Goal: Information Seeking & Learning: Learn about a topic

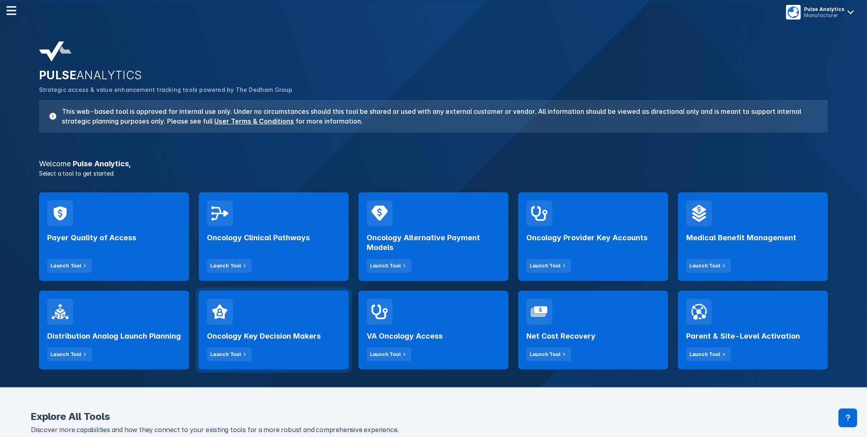
click at [254, 330] on div "Oncology Key Decision Makers Launch Tool" at bounding box center [274, 343] width 134 height 37
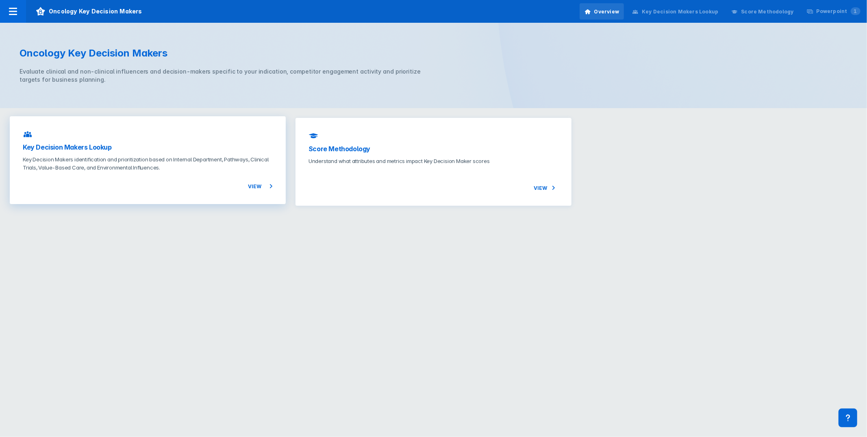
click at [110, 146] on h3 "Key Decision Makers Lookup" at bounding box center [148, 147] width 250 height 10
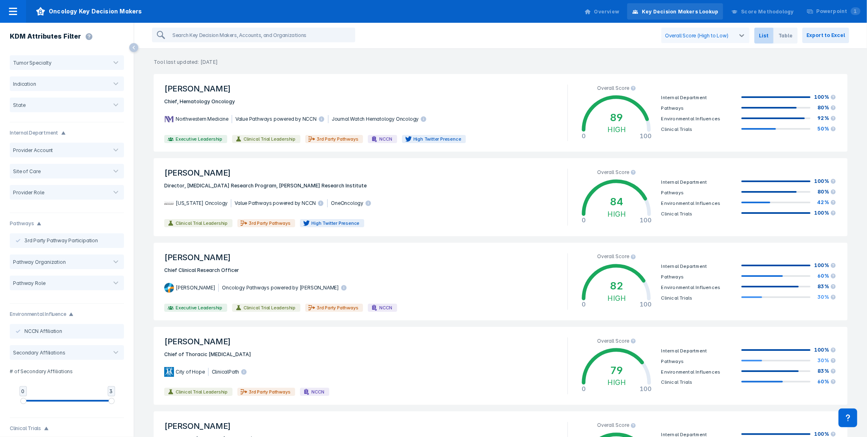
click at [430, 62] on p "Tool last updated: [DATE]" at bounding box center [500, 57] width 733 height 17
click at [27, 13] on span "Oncology Key Decision Makers" at bounding box center [89, 11] width 126 height 23
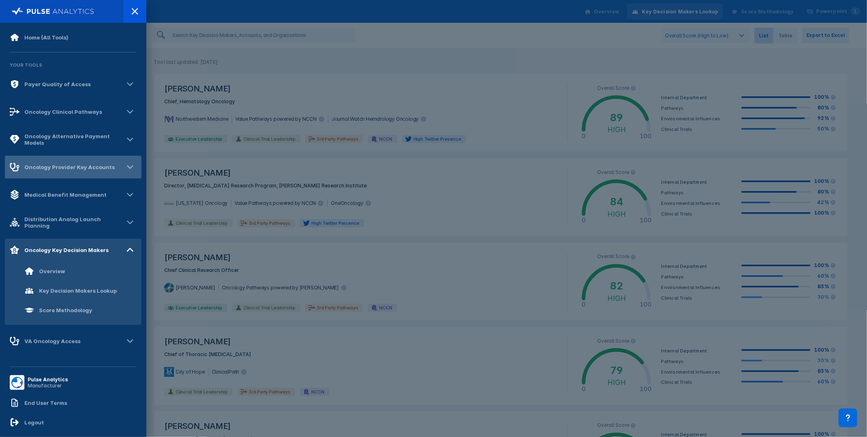
click at [98, 170] on div "Oncology Provider Key Accounts" at bounding box center [69, 167] width 90 height 7
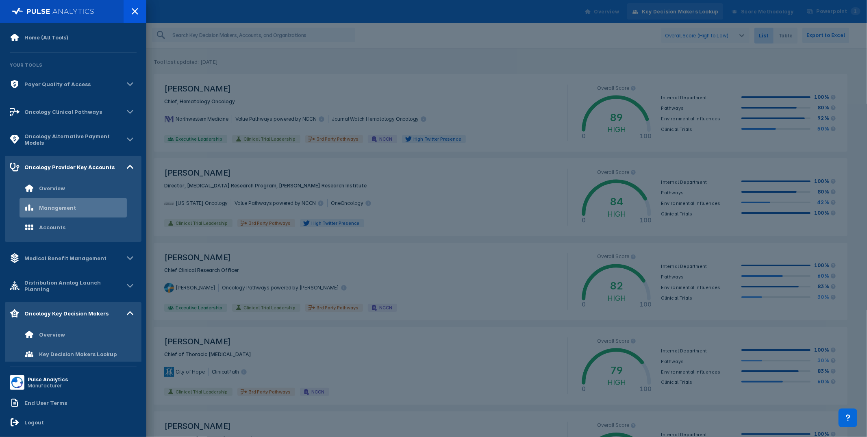
click at [83, 202] on div "Management" at bounding box center [73, 208] width 107 height 20
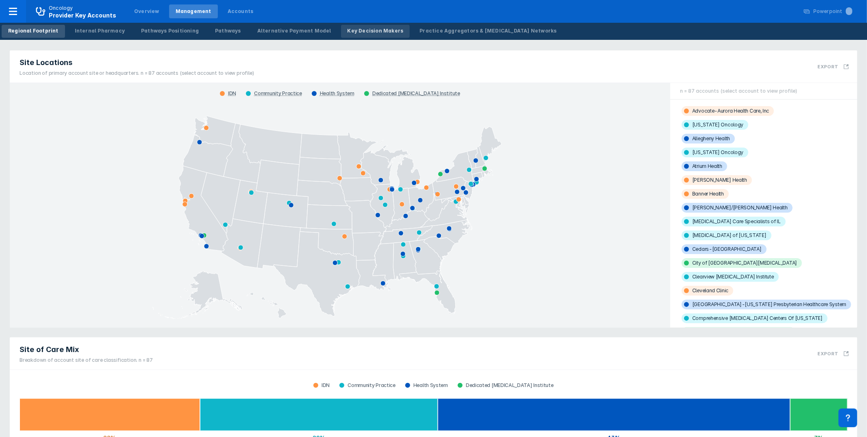
click at [356, 25] on link "Key Decision Makers" at bounding box center [375, 31] width 69 height 13
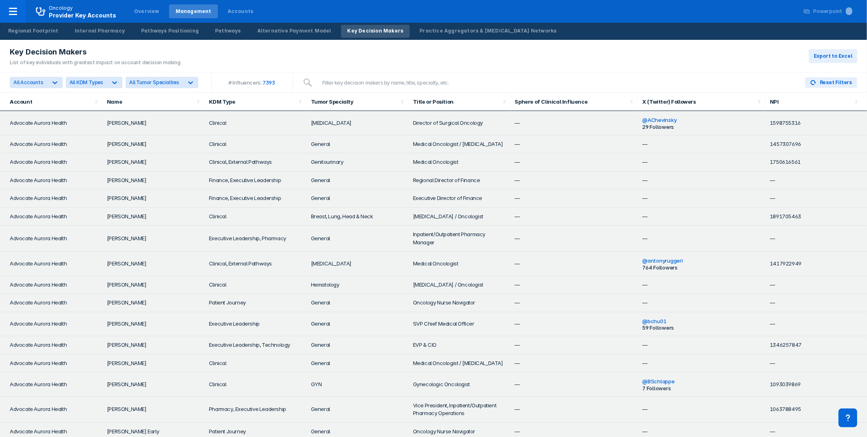
click at [613, 57] on div "Key Decision Makers List of key individuals with greatest impact on account dec…" at bounding box center [433, 56] width 867 height 33
click at [583, 41] on div "Key Decision Makers List of key individuals with greatest impact on account dec…" at bounding box center [433, 56] width 867 height 33
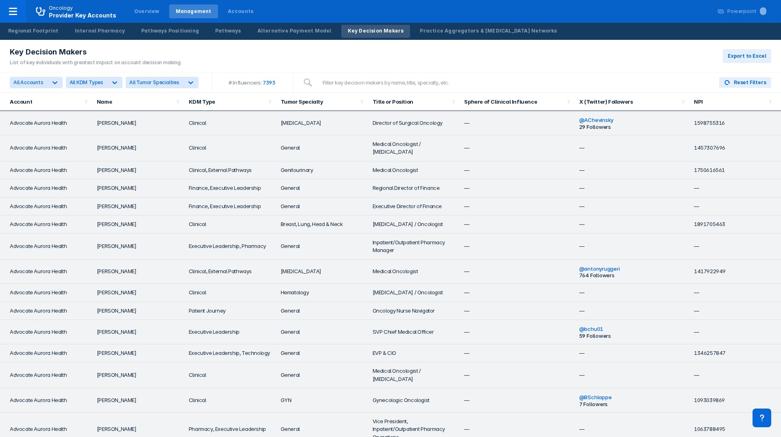
click at [610, 48] on div "Key Decision Makers List of key individuals with greatest impact on account dec…" at bounding box center [390, 56] width 781 height 33
click at [585, 56] on div "Key Decision Makers List of key individuals with greatest impact on account dec…" at bounding box center [390, 56] width 781 height 33
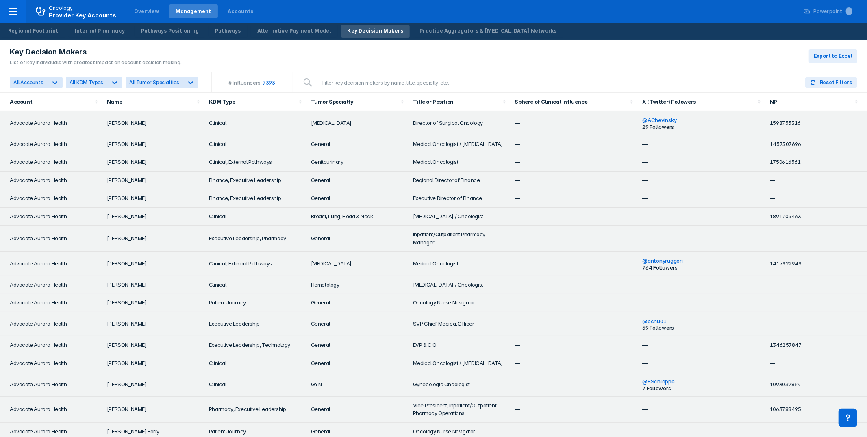
click at [713, 44] on div "Key Decision Makers List of key individuals with greatest impact on account dec…" at bounding box center [433, 56] width 867 height 33
click at [715, 41] on div "Key Decision Makers List of key individuals with greatest impact on account dec…" at bounding box center [433, 56] width 867 height 33
click at [711, 41] on div "Key Decision Makers List of key individuals with greatest impact on account dec…" at bounding box center [433, 56] width 867 height 33
drag, startPoint x: 662, startPoint y: 26, endPoint x: 628, endPoint y: 30, distance: 33.9
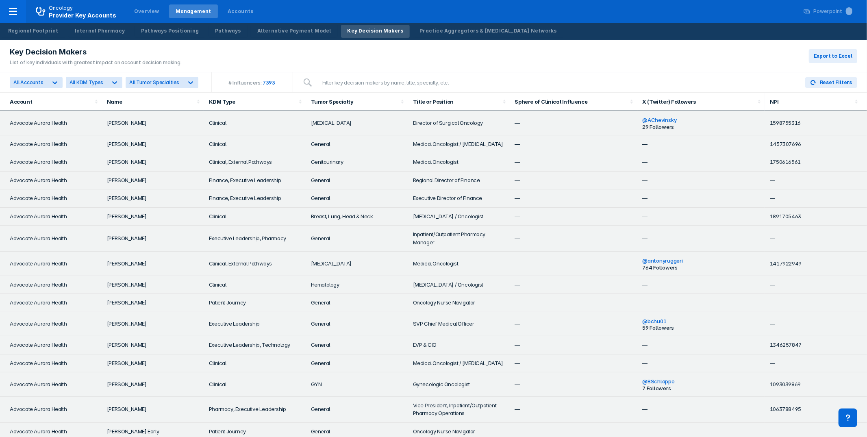
click at [649, 29] on div "Regional Footprint Internal Pharmacy Pathways Positioning Pathways Alternative …" at bounding box center [433, 31] width 867 height 17
click at [36, 9] on icon at bounding box center [40, 11] width 9 height 9
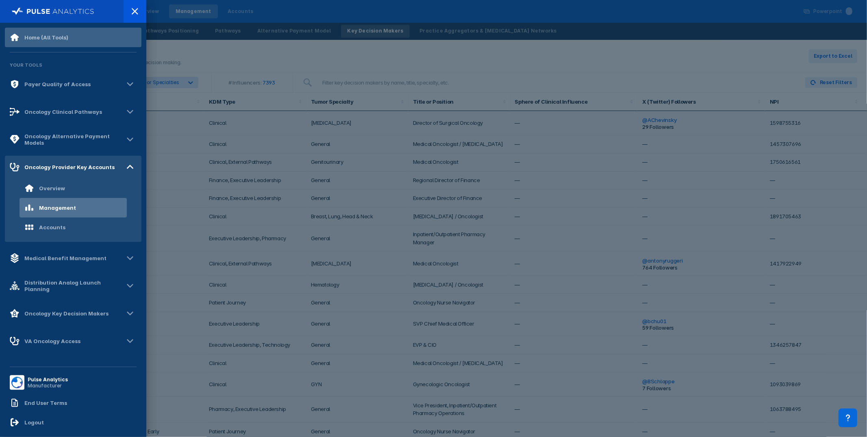
click at [87, 34] on div "Home (All Tools)" at bounding box center [73, 38] width 137 height 20
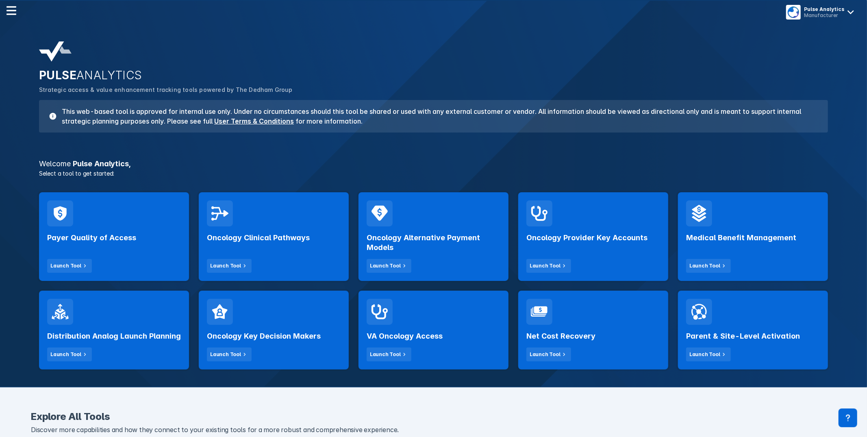
click at [590, 35] on div "PULSE ANALYTICS Strategic access & value enhancement tracking tools powered by …" at bounding box center [433, 193] width 867 height 387
drag, startPoint x: 605, startPoint y: 152, endPoint x: 610, endPoint y: 151, distance: 4.6
click at [606, 152] on div "PULSE ANALYTICS Strategic access & value enhancement tracking tools powered by …" at bounding box center [433, 212] width 867 height 351
click at [376, 94] on p "Strategic access & value enhancement tracking tools powered by The Dedham Group" at bounding box center [433, 89] width 789 height 9
click at [129, 254] on div "Payer Quality of Access Launch Tool" at bounding box center [114, 249] width 134 height 46
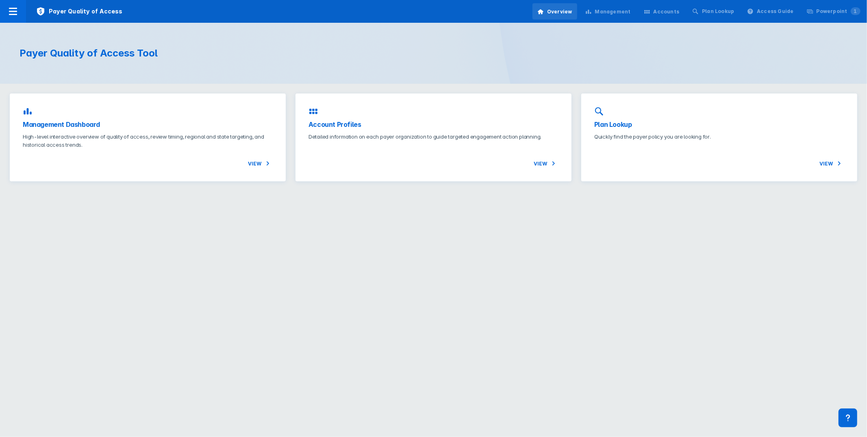
click at [672, 12] on div "Accounts" at bounding box center [667, 11] width 26 height 7
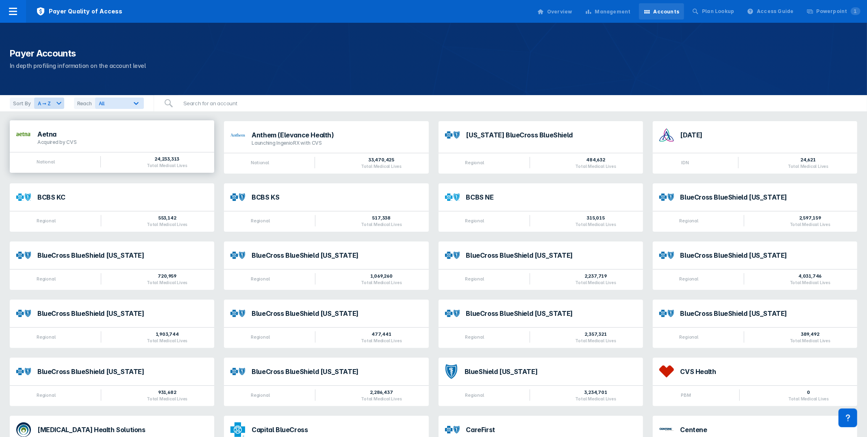
click at [83, 145] on div "Acquired by CVS" at bounding box center [122, 142] width 170 height 7
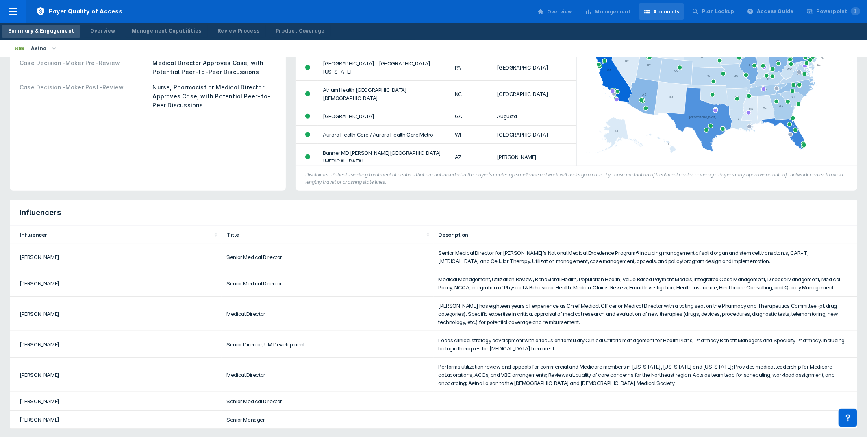
scroll to position [463, 0]
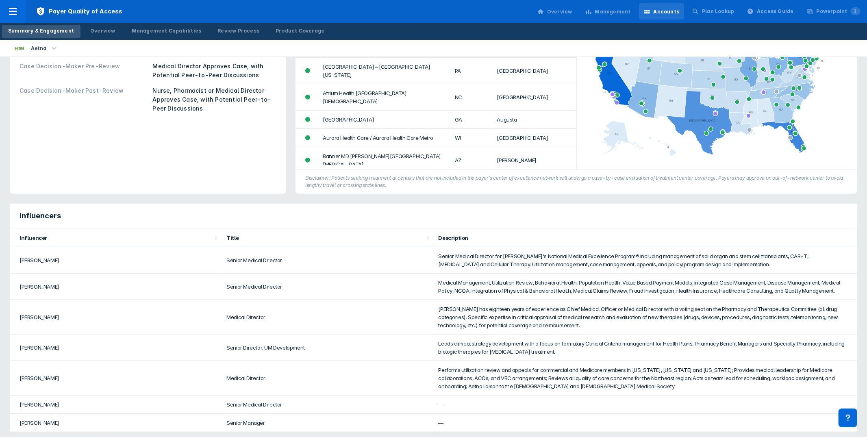
click at [266, 191] on div "CAR-T Case Intake & Approval Process CAR-T Case Submission PA Submitted through…" at bounding box center [148, 58] width 276 height 272
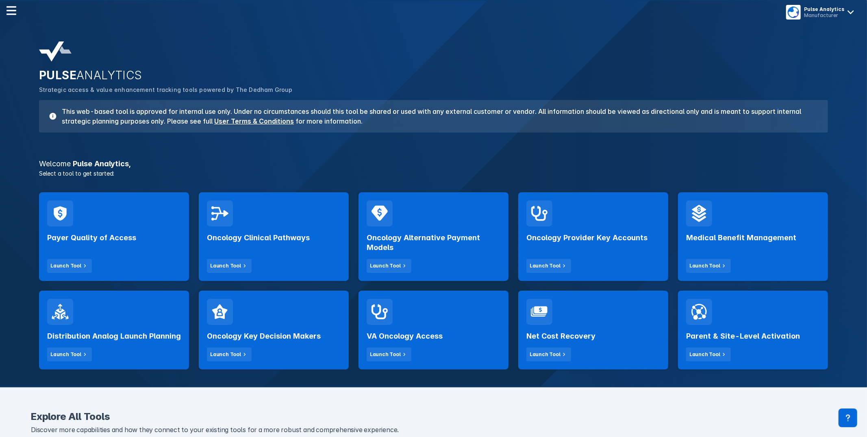
click at [448, 160] on h3 "Welcome Pulse Analytics ," at bounding box center [433, 163] width 799 height 7
click at [582, 225] on div "Oncology Provider Key Accounts Launch Tool" at bounding box center [593, 236] width 150 height 89
click at [386, 145] on div "PULSE ANALYTICS Strategic access & value enhancement tracking tools powered by …" at bounding box center [433, 212] width 867 height 351
click at [634, 156] on div "PULSE ANALYTICS Strategic access & value enhancement tracking tools powered by …" at bounding box center [433, 212] width 867 height 351
click at [606, 257] on div "Oncology Provider Key Accounts Launch Tool" at bounding box center [593, 249] width 134 height 46
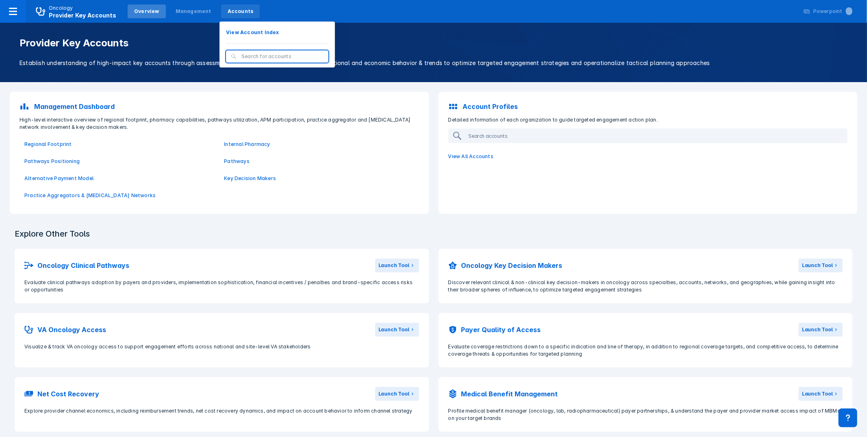
click at [243, 10] on div "Accounts" at bounding box center [240, 11] width 39 height 14
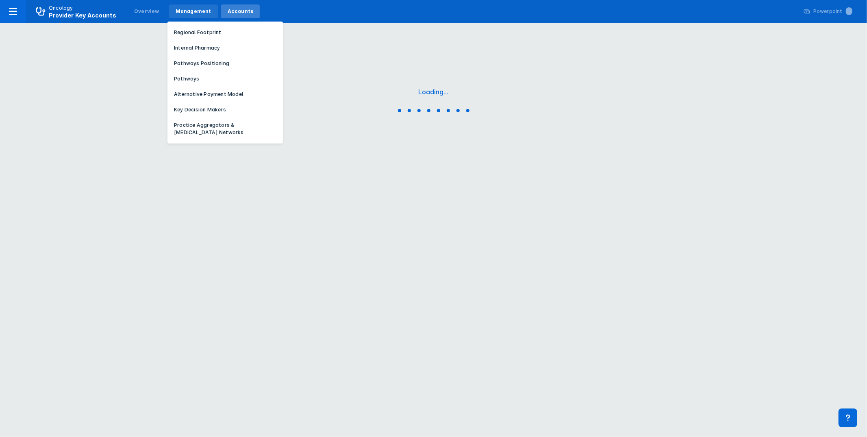
click at [202, 10] on div "Management" at bounding box center [194, 11] width 36 height 7
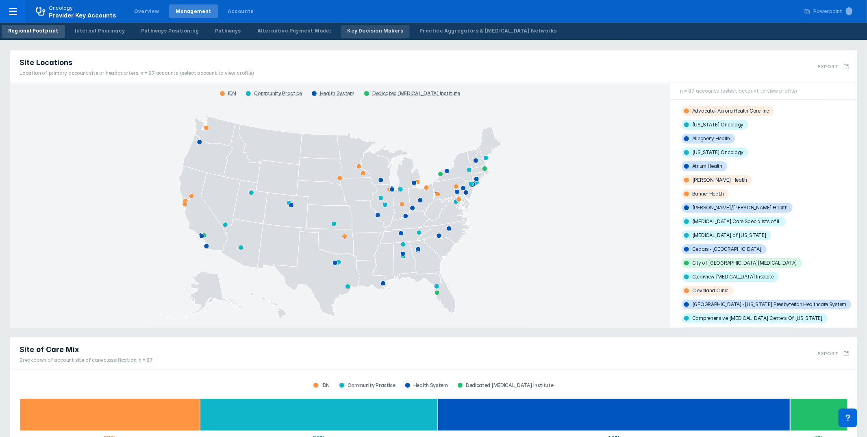
click at [355, 26] on link "Key Decision Makers" at bounding box center [375, 31] width 69 height 13
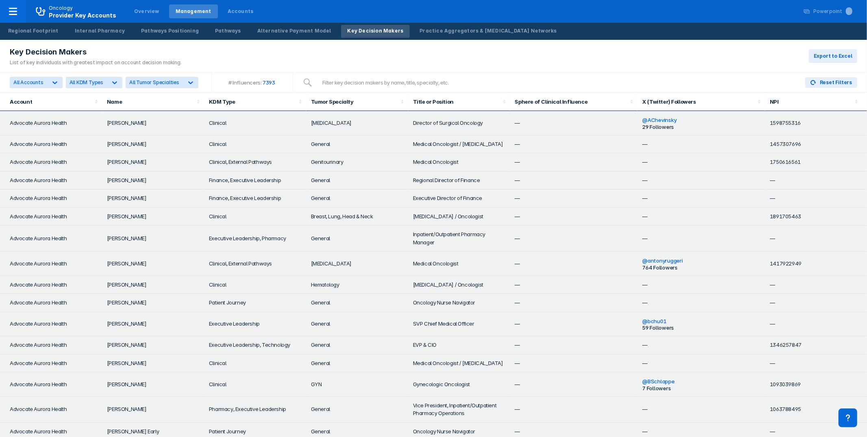
click at [654, 47] on div "Key Decision Makers List of key individuals with greatest impact on account dec…" at bounding box center [433, 56] width 867 height 33
click at [548, 55] on div "Key Decision Makers List of key individuals with greatest impact on account dec…" at bounding box center [433, 56] width 867 height 33
click at [652, 35] on div "Regional Footprint Internal Pharmacy Pathways Positioning Pathways Alternative …" at bounding box center [433, 31] width 867 height 17
click at [586, 65] on div "Key Decision Makers List of key individuals with greatest impact on account dec…" at bounding box center [433, 56] width 867 height 33
click at [59, 12] on span "Provider Key Accounts" at bounding box center [82, 15] width 67 height 7
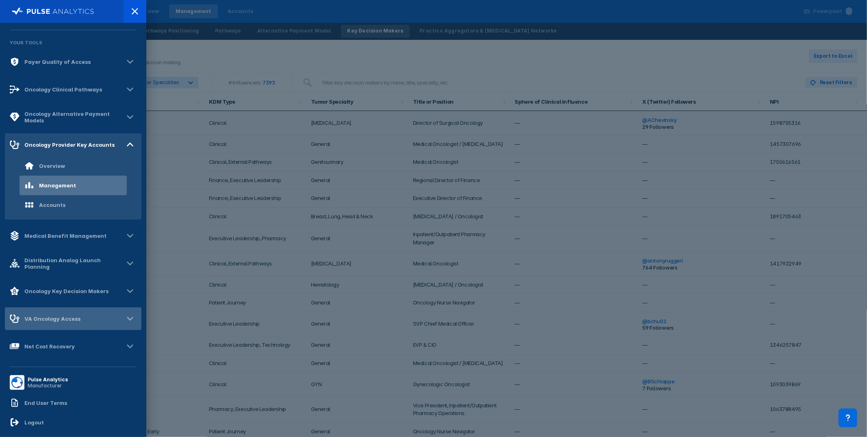
scroll to position [28, 0]
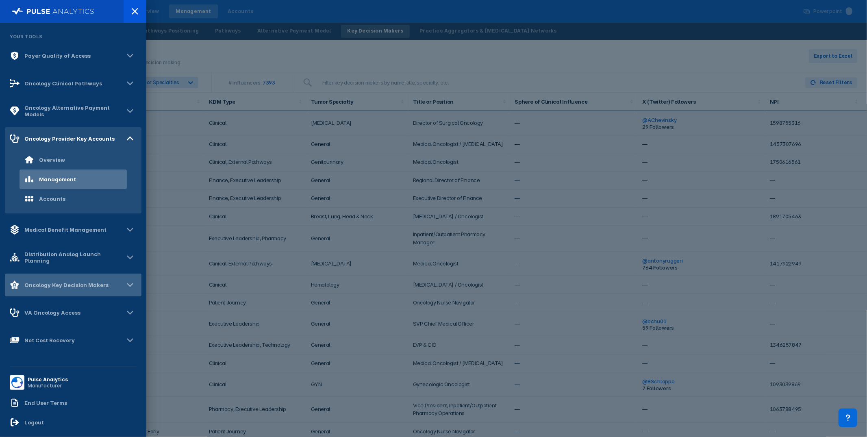
click at [80, 289] on div "Oncology Key Decision Makers" at bounding box center [59, 285] width 99 height 10
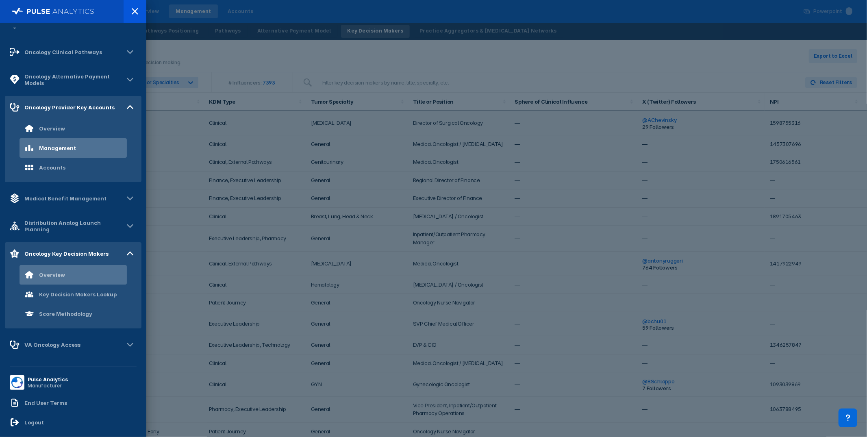
scroll to position [62, 0]
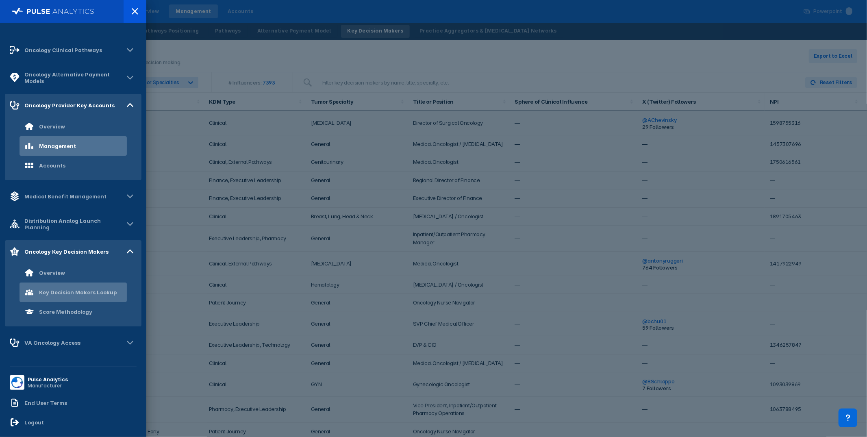
click at [74, 291] on div "Key Decision Makers Lookup" at bounding box center [78, 292] width 78 height 7
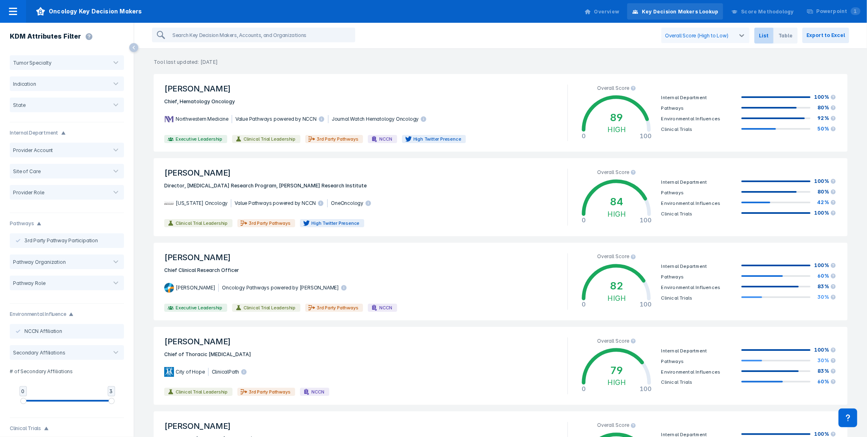
click at [473, 28] on div "Overall Score (High to Low) List Table Export to Excel" at bounding box center [500, 36] width 733 height 26
click at [537, 106] on div "Northwestern Medicine Value Pathways powered by NCCN Journal Watch Hematology O…" at bounding box center [360, 119] width 403 height 27
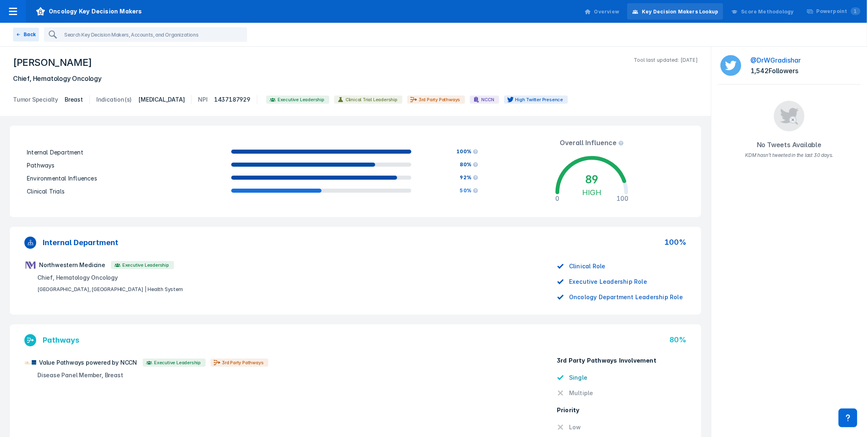
click at [339, 52] on div "[PERSON_NAME] Tool last updated: [DATE] Chief, Hematology Oncology Tumor Specia…" at bounding box center [355, 81] width 711 height 69
drag, startPoint x: 29, startPoint y: 36, endPoint x: 364, endPoint y: 12, distance: 336.2
click at [29, 36] on button "Back" at bounding box center [26, 35] width 26 height 14
click at [364, 12] on div "Oncology Key Decision Makers Overview Key Decision Makers Lookup Score Methodol…" at bounding box center [433, 11] width 867 height 23
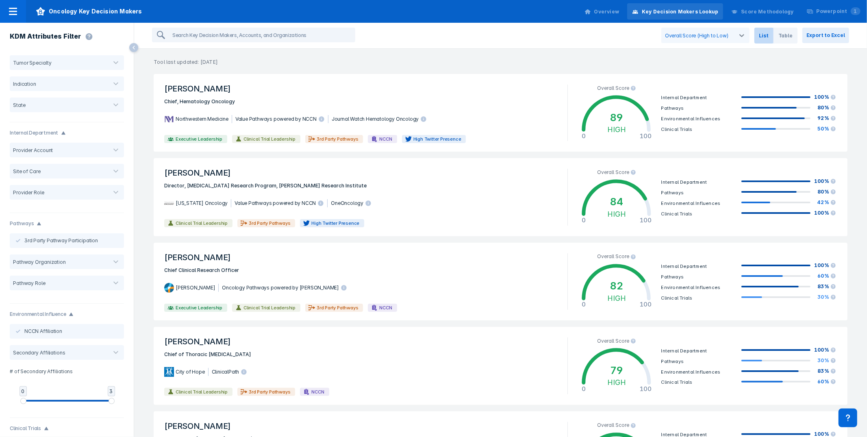
click at [522, 51] on p "Tool last updated: [DATE]" at bounding box center [500, 57] width 733 height 17
click at [416, 99] on span "Chief, Hematology Oncology" at bounding box center [360, 102] width 403 height 8
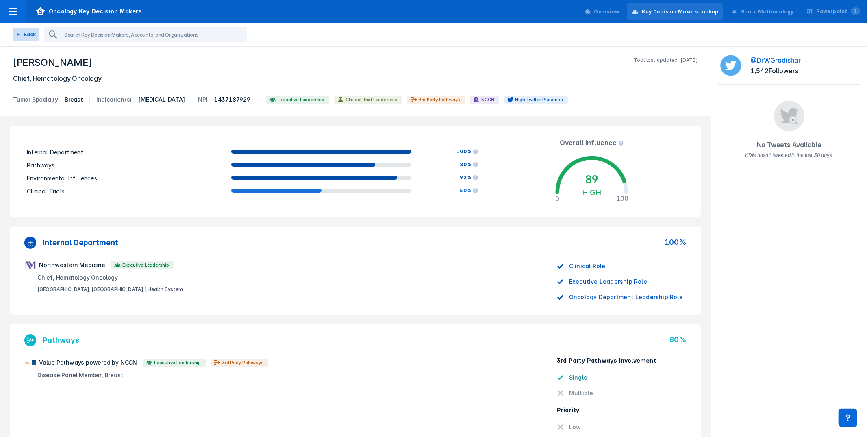
click at [28, 32] on button "Back" at bounding box center [26, 35] width 26 height 14
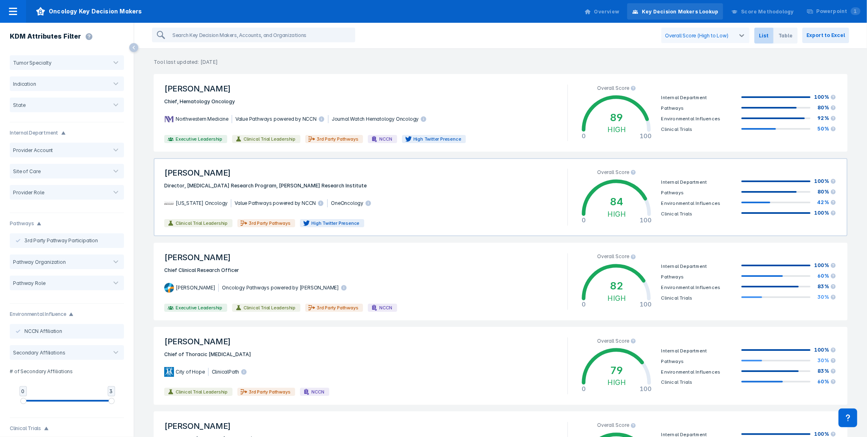
click at [407, 172] on span "[PERSON_NAME]" at bounding box center [360, 173] width 403 height 18
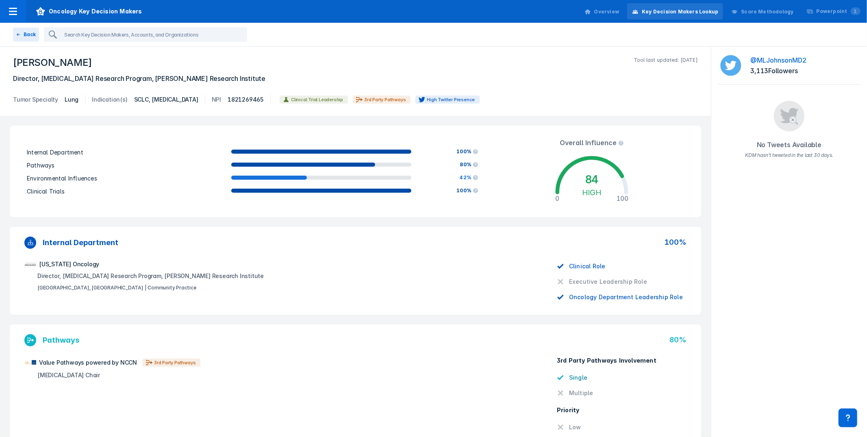
click at [616, 15] on div "Overview" at bounding box center [602, 11] width 45 height 17
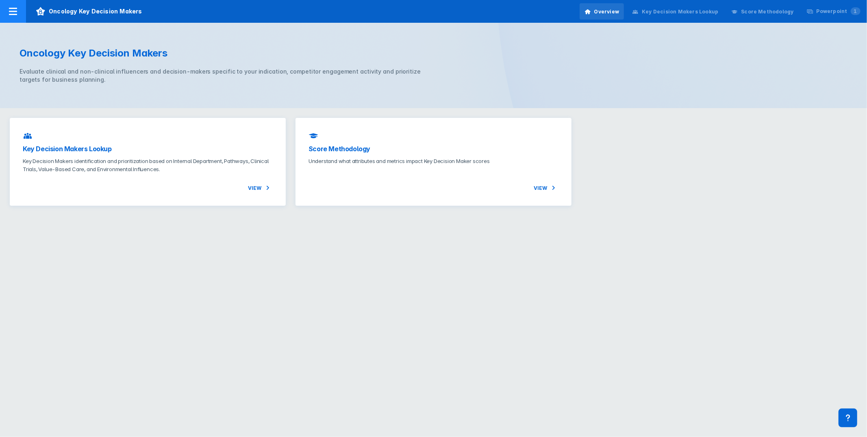
click at [53, 9] on span "Oncology Key Decision Makers" at bounding box center [89, 11] width 126 height 23
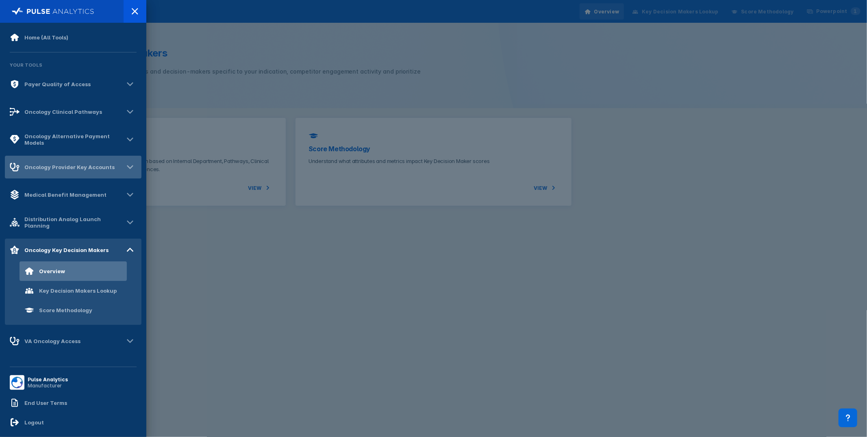
click at [89, 173] on div "Oncology Provider Key Accounts" at bounding box center [73, 167] width 137 height 23
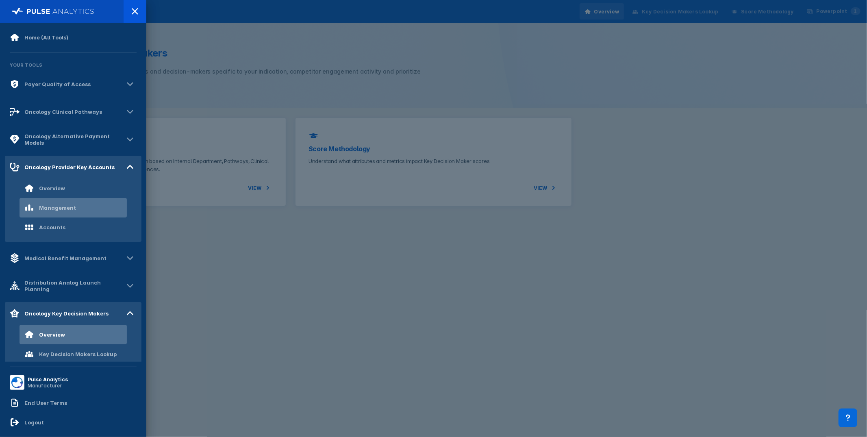
click at [87, 211] on div "Management" at bounding box center [73, 208] width 107 height 20
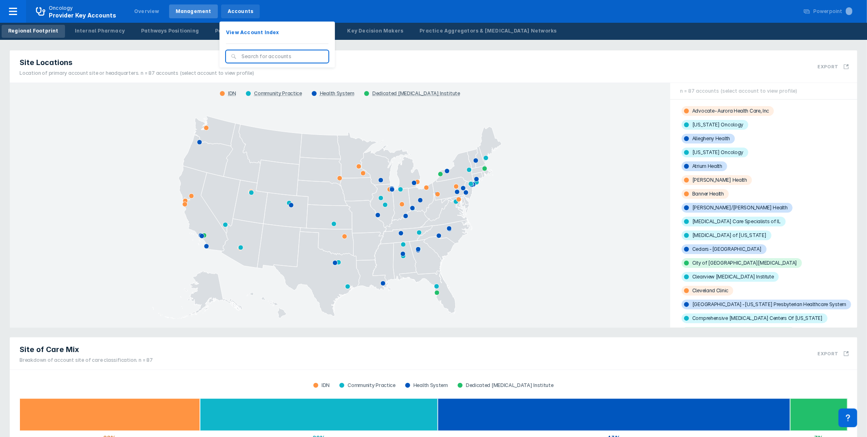
click at [223, 5] on div "Accounts" at bounding box center [240, 11] width 39 height 14
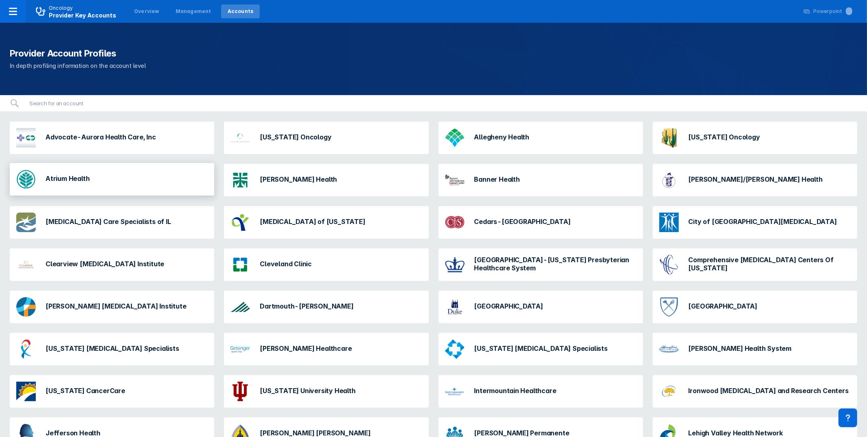
click at [62, 184] on div "Atrium Health" at bounding box center [53, 179] width 80 height 26
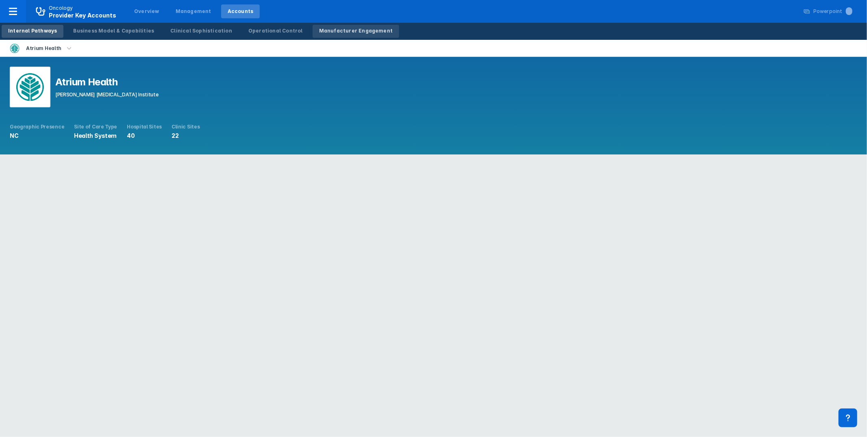
click at [344, 26] on link "Manufacturer Engagement" at bounding box center [356, 31] width 87 height 13
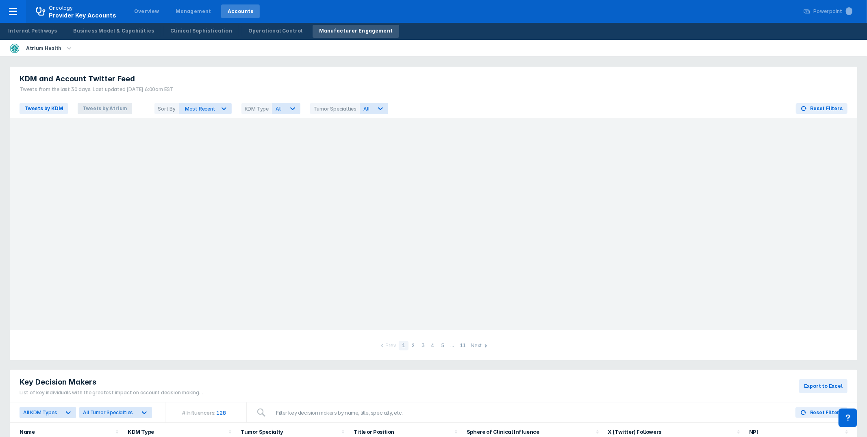
click at [98, 109] on span "Tweets by Atrium" at bounding box center [105, 108] width 54 height 11
click at [563, 93] on div "KDM and Account Twitter Feed Tweets from the last 30 days. Last updated [DATE] …" at bounding box center [434, 83] width 848 height 32
click at [616, 205] on div at bounding box center [434, 223] width 848 height 211
click at [238, 236] on div at bounding box center [434, 223] width 848 height 211
click at [237, 238] on div at bounding box center [434, 223] width 848 height 211
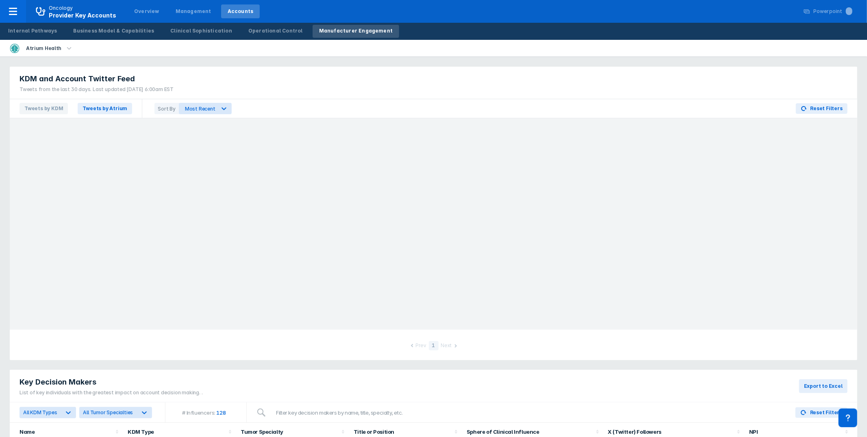
click at [629, 217] on div at bounding box center [434, 223] width 848 height 211
click at [631, 223] on div at bounding box center [434, 223] width 848 height 211
click at [399, 70] on div "KDM and Account Twitter Feed Tweets from the last 30 days. Last updated [DATE] …" at bounding box center [434, 83] width 848 height 32
click at [637, 55] on div "Atrium Health" at bounding box center [433, 48] width 867 height 17
click at [585, 62] on div "KDM and Account Twitter Feed Tweets from the last 30 days. Last updated [DATE] …" at bounding box center [433, 213] width 857 height 303
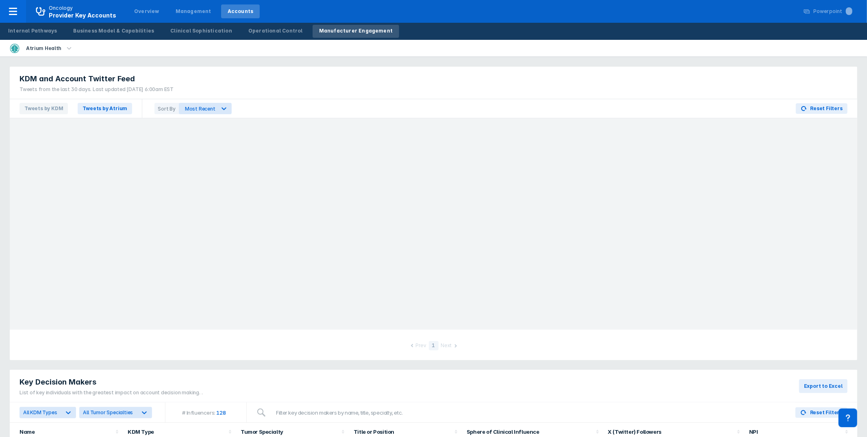
drag, startPoint x: 640, startPoint y: 55, endPoint x: 367, endPoint y: 26, distance: 274.3
click at [622, 50] on div "Atrium Health" at bounding box center [433, 48] width 867 height 17
drag, startPoint x: 107, startPoint y: 54, endPoint x: 62, endPoint y: 8, distance: 64.7
click at [104, 50] on div "Atrium Health" at bounding box center [433, 48] width 867 height 17
click at [30, 12] on span "Oncology Provider Key Accounts" at bounding box center [76, 11] width 100 height 14
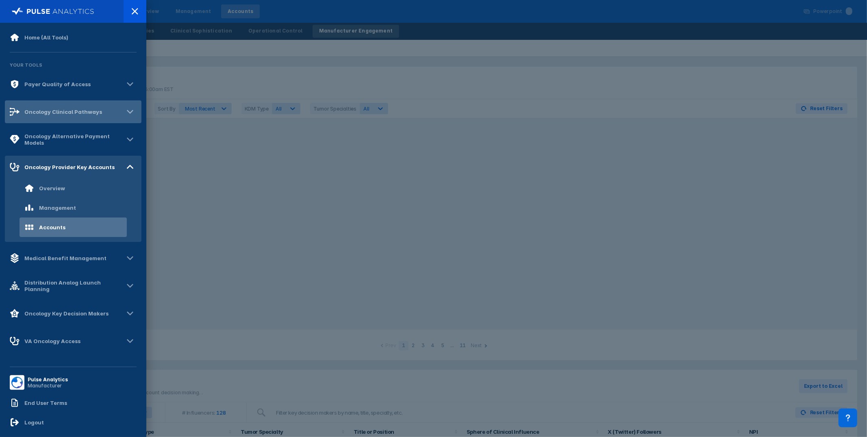
click at [69, 112] on div "Oncology Clinical Pathways" at bounding box center [63, 112] width 78 height 7
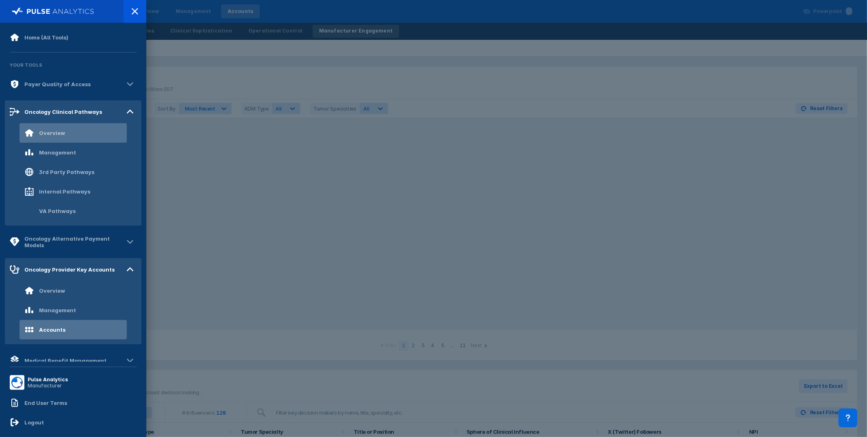
click at [94, 129] on div "Overview" at bounding box center [73, 133] width 107 height 20
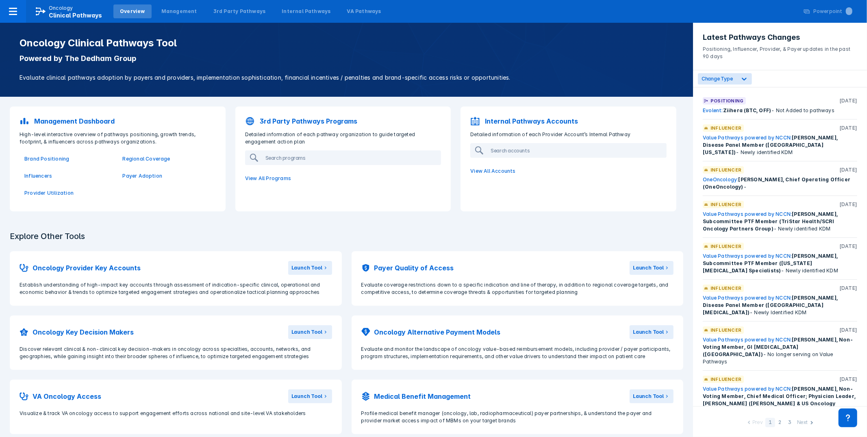
click at [572, 57] on p "Powered by The Dedham Group" at bounding box center [347, 59] width 654 height 10
click at [544, 59] on p "Powered by The Dedham Group" at bounding box center [347, 59] width 654 height 10
click at [471, 52] on div "Oncology Clinical Pathways Tool Powered by The Dedham Group Evaluate clinical p…" at bounding box center [347, 59] width 674 height 45
